Goal: Navigation & Orientation: Find specific page/section

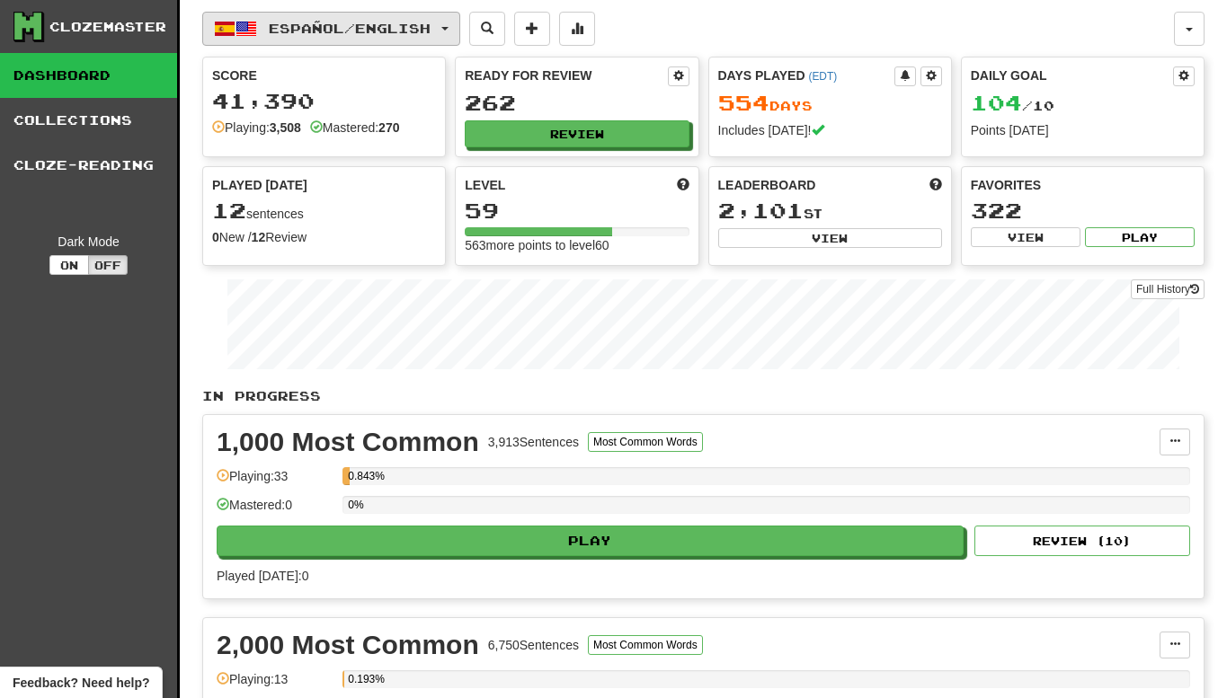
click at [359, 22] on span "Español / English" at bounding box center [350, 28] width 162 height 15
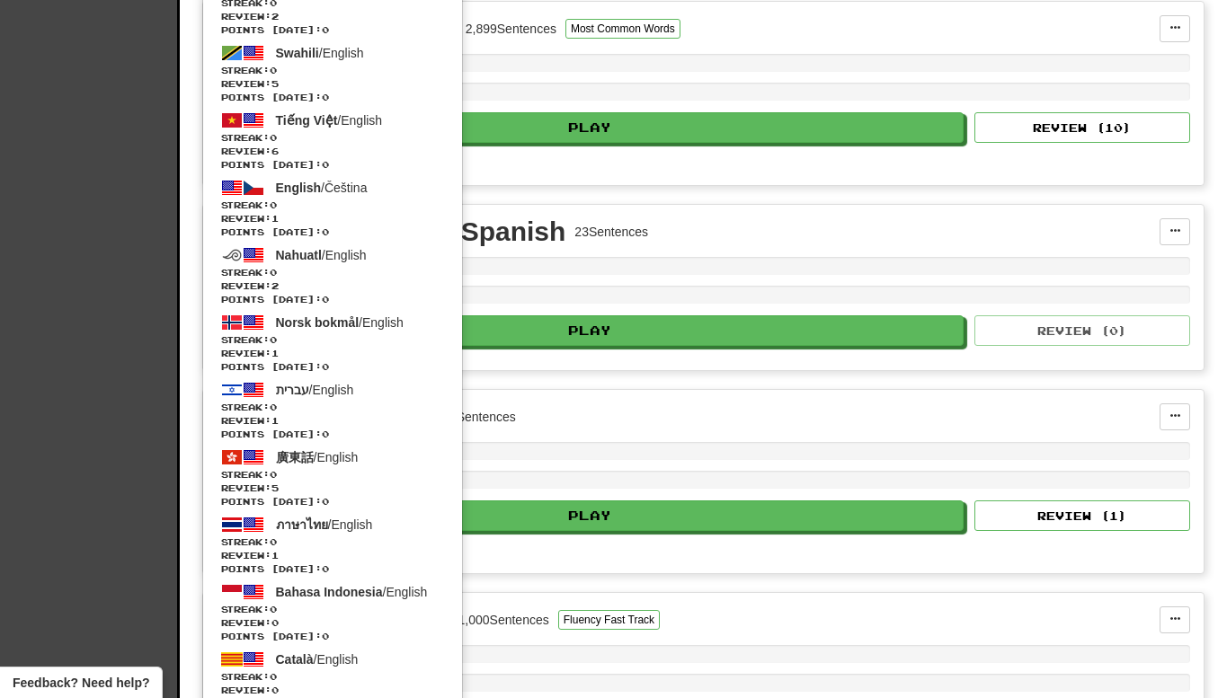
scroll to position [1423, 0]
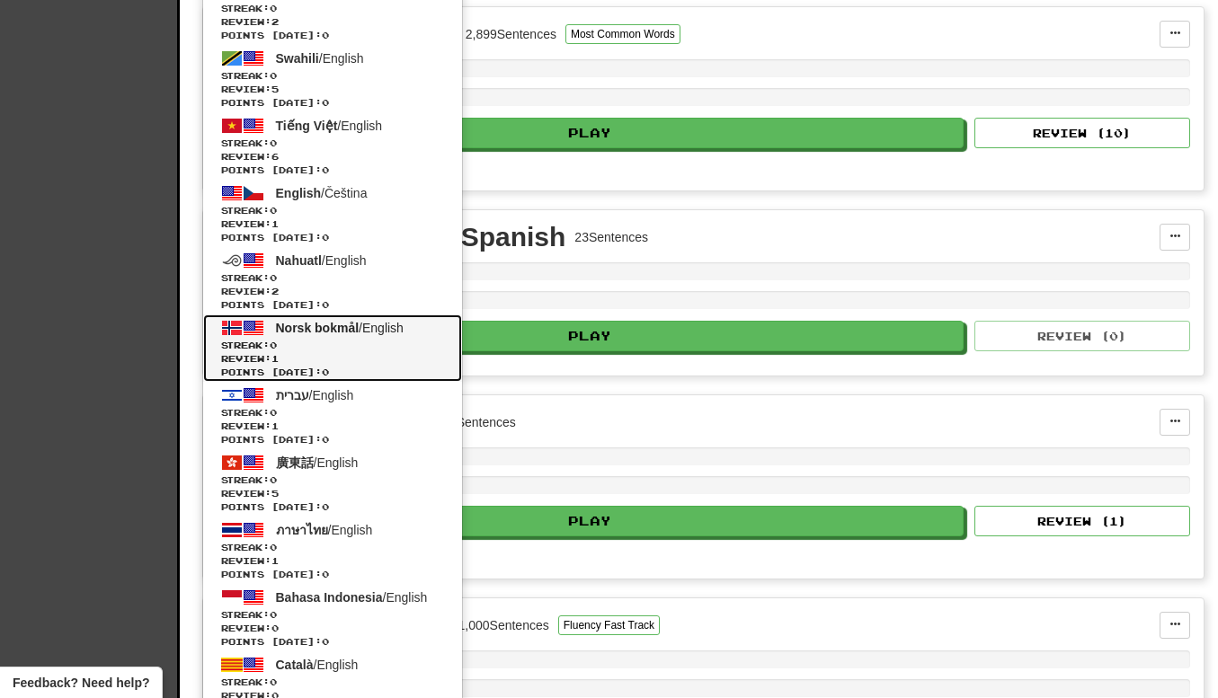
click at [333, 335] on link "Norsk bokmål / English Streak: 0 Review: 1 Points [DATE]: 0" at bounding box center [332, 348] width 259 height 67
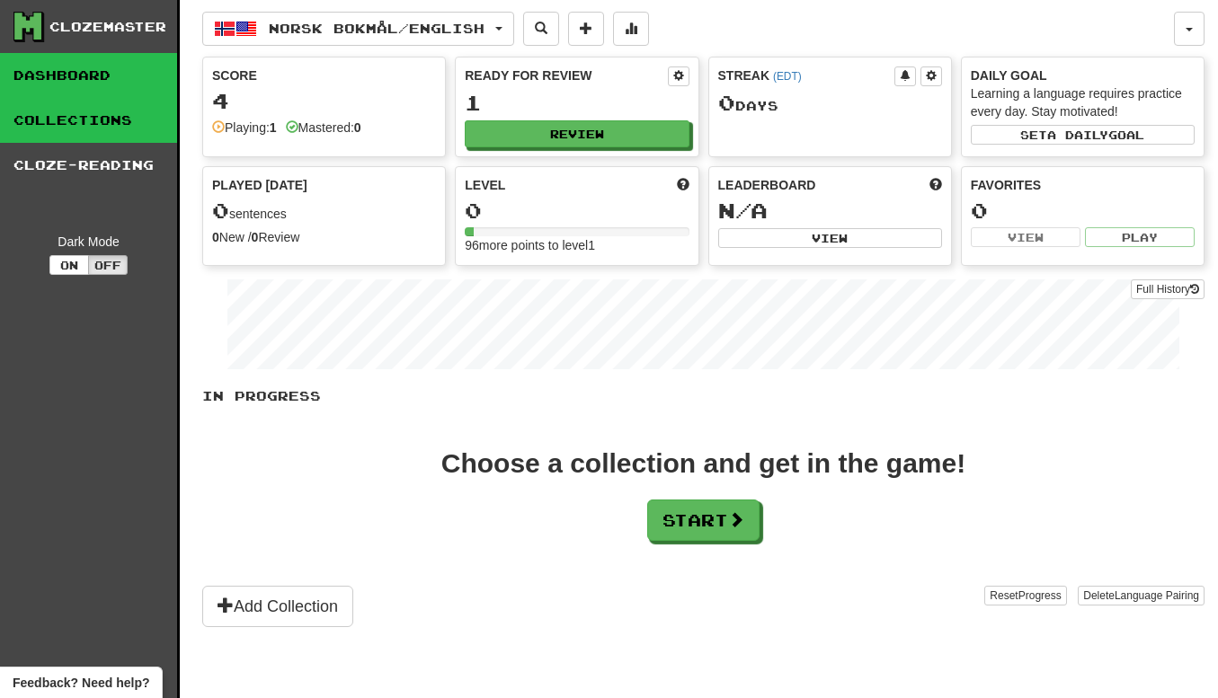
click at [110, 117] on link "Collections" at bounding box center [88, 120] width 177 height 45
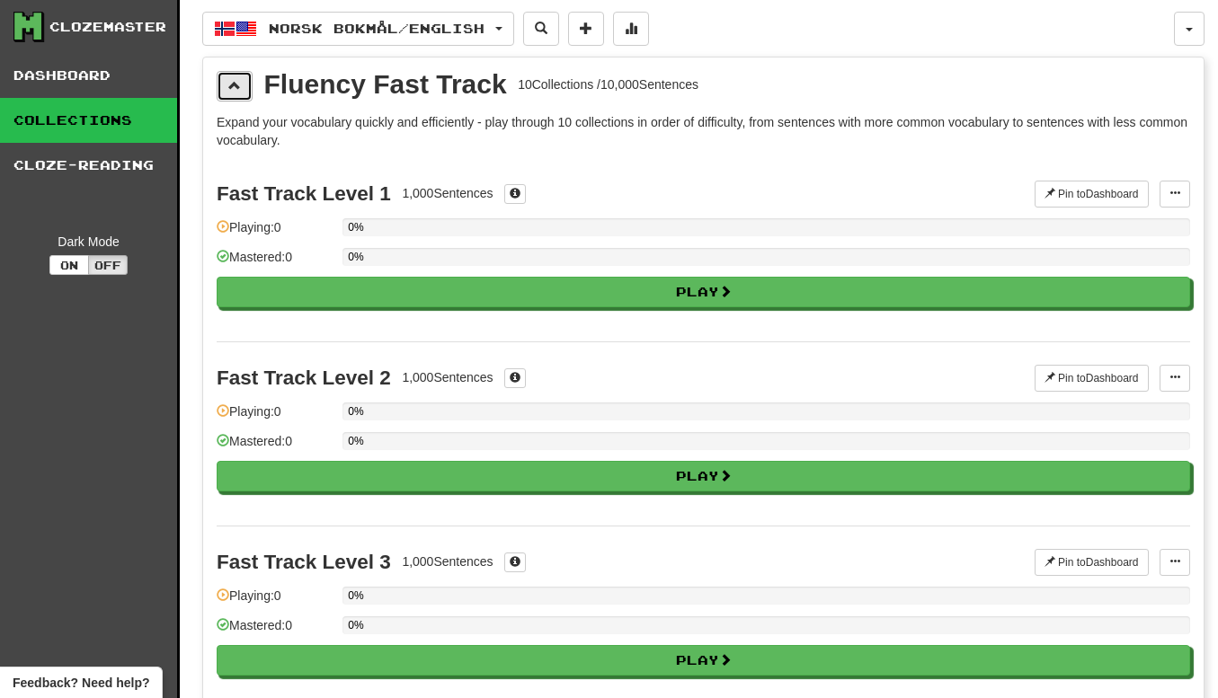
click at [243, 84] on button at bounding box center [235, 86] width 36 height 31
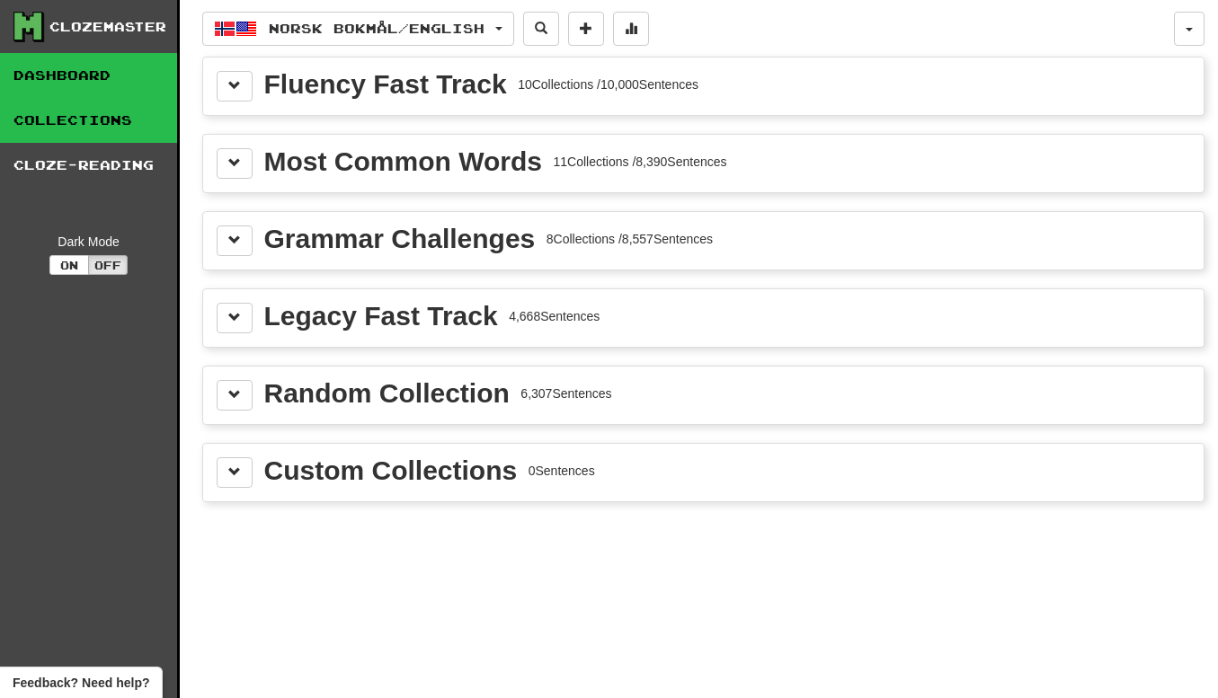
click at [96, 75] on link "Dashboard" at bounding box center [88, 75] width 177 height 45
